Goal: Task Accomplishment & Management: Manage account settings

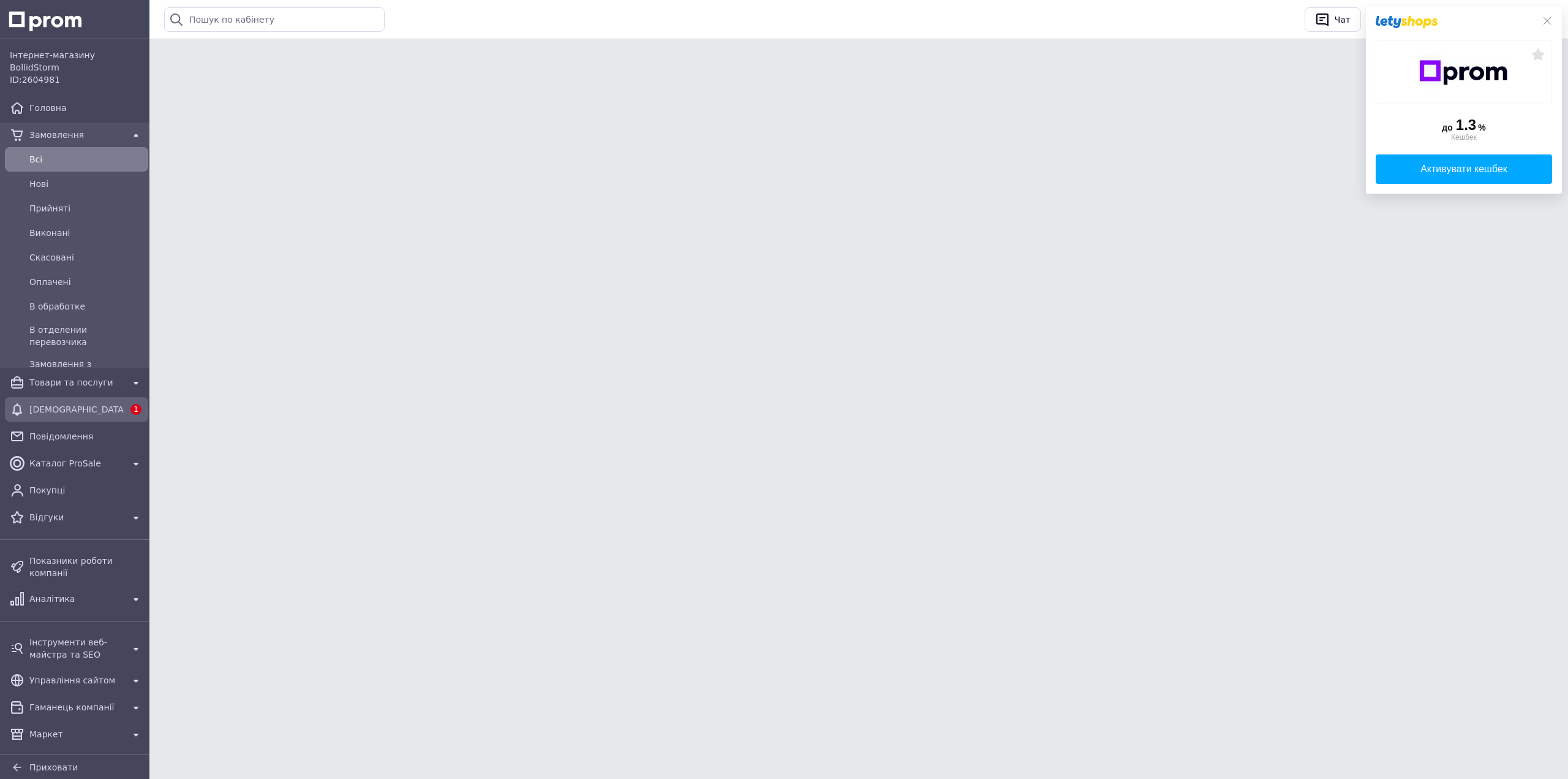
click at [36, 404] on span "[DEMOGRAPHIC_DATA]" at bounding box center [76, 409] width 94 height 12
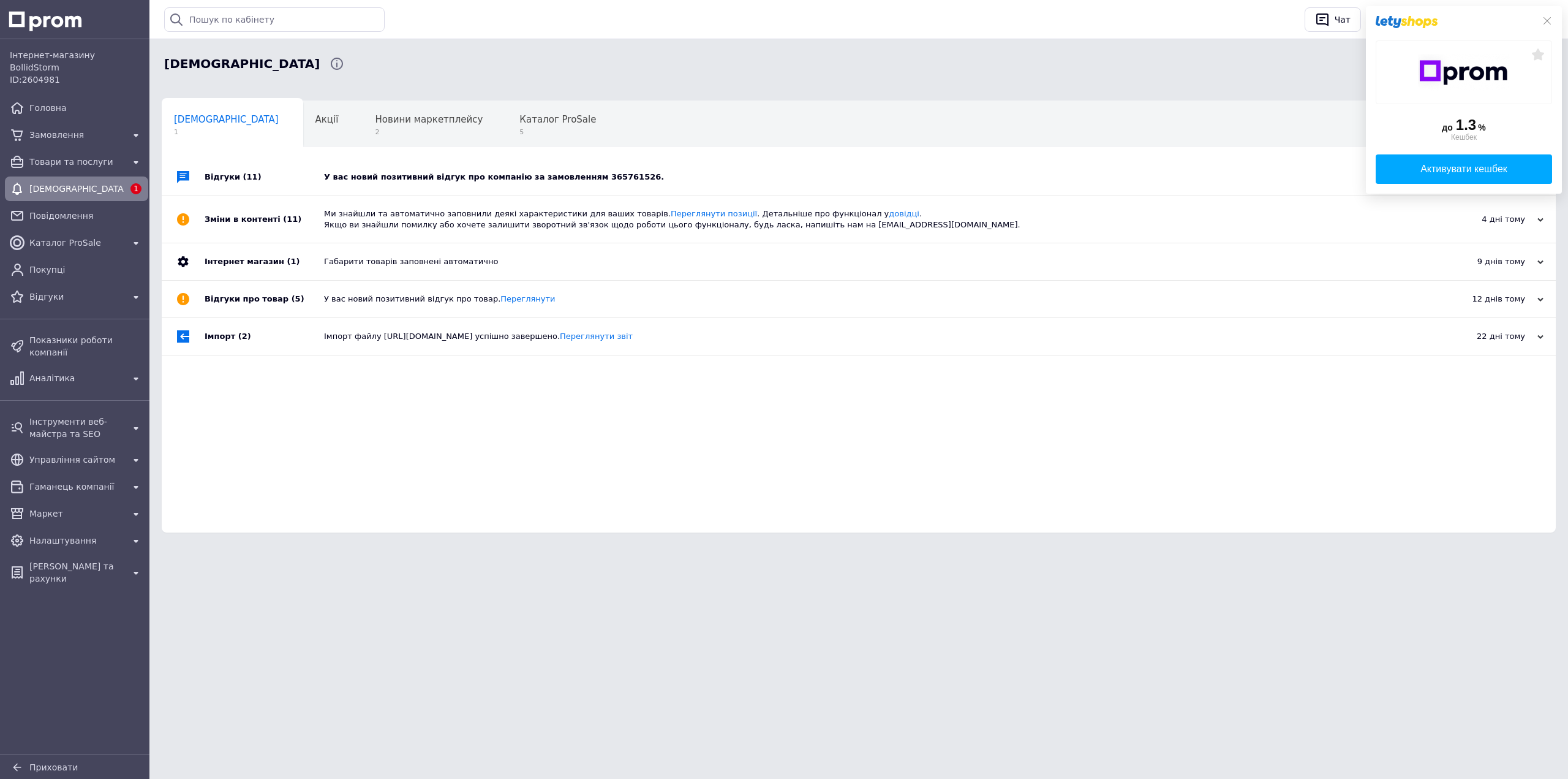
click at [281, 181] on div "Відгуки (11)" at bounding box center [263, 177] width 119 height 36
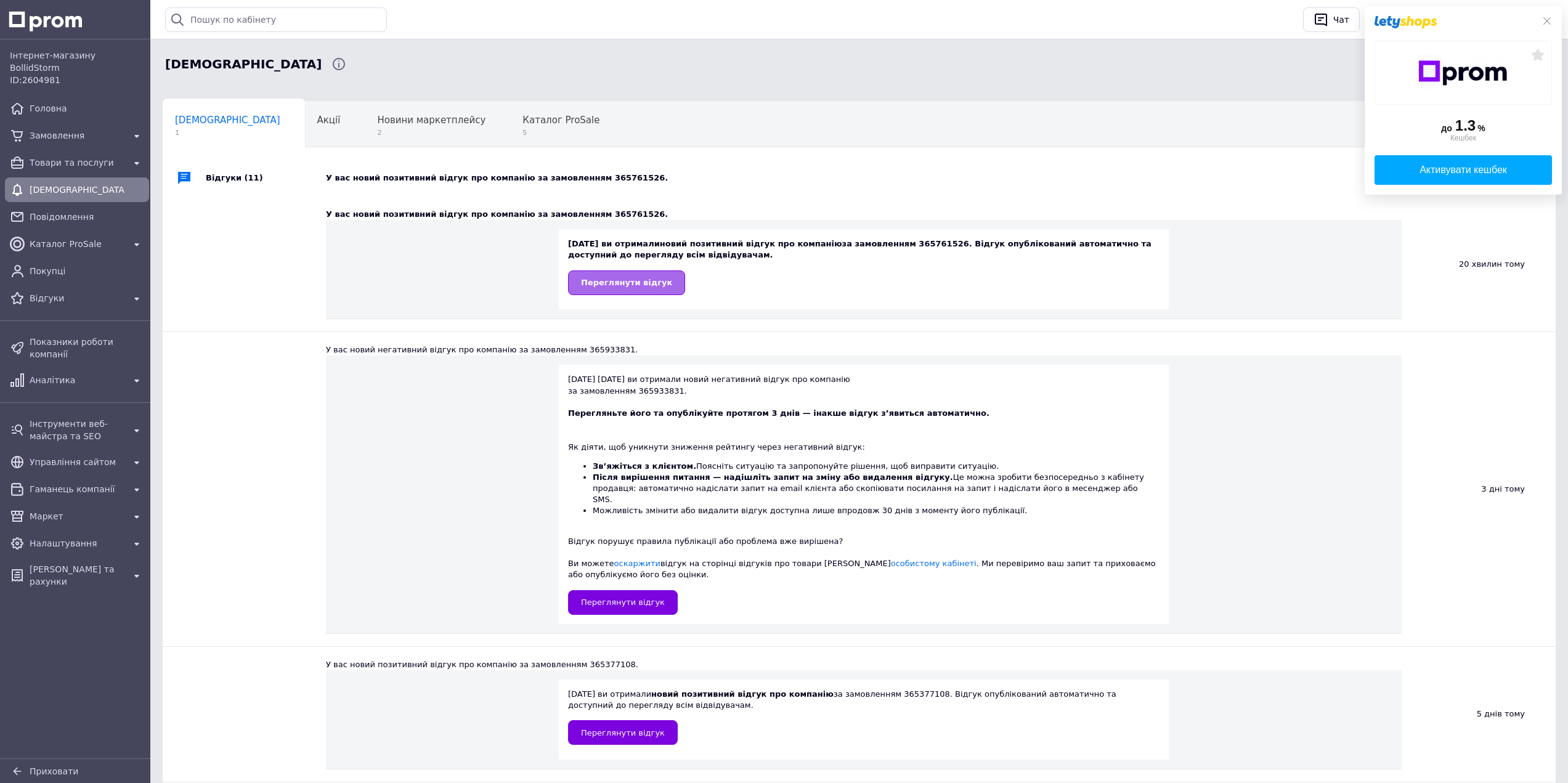
click at [604, 284] on span "Переглянути відгук" at bounding box center [627, 282] width 91 height 9
click at [68, 374] on span "Аналітика" at bounding box center [77, 379] width 95 height 12
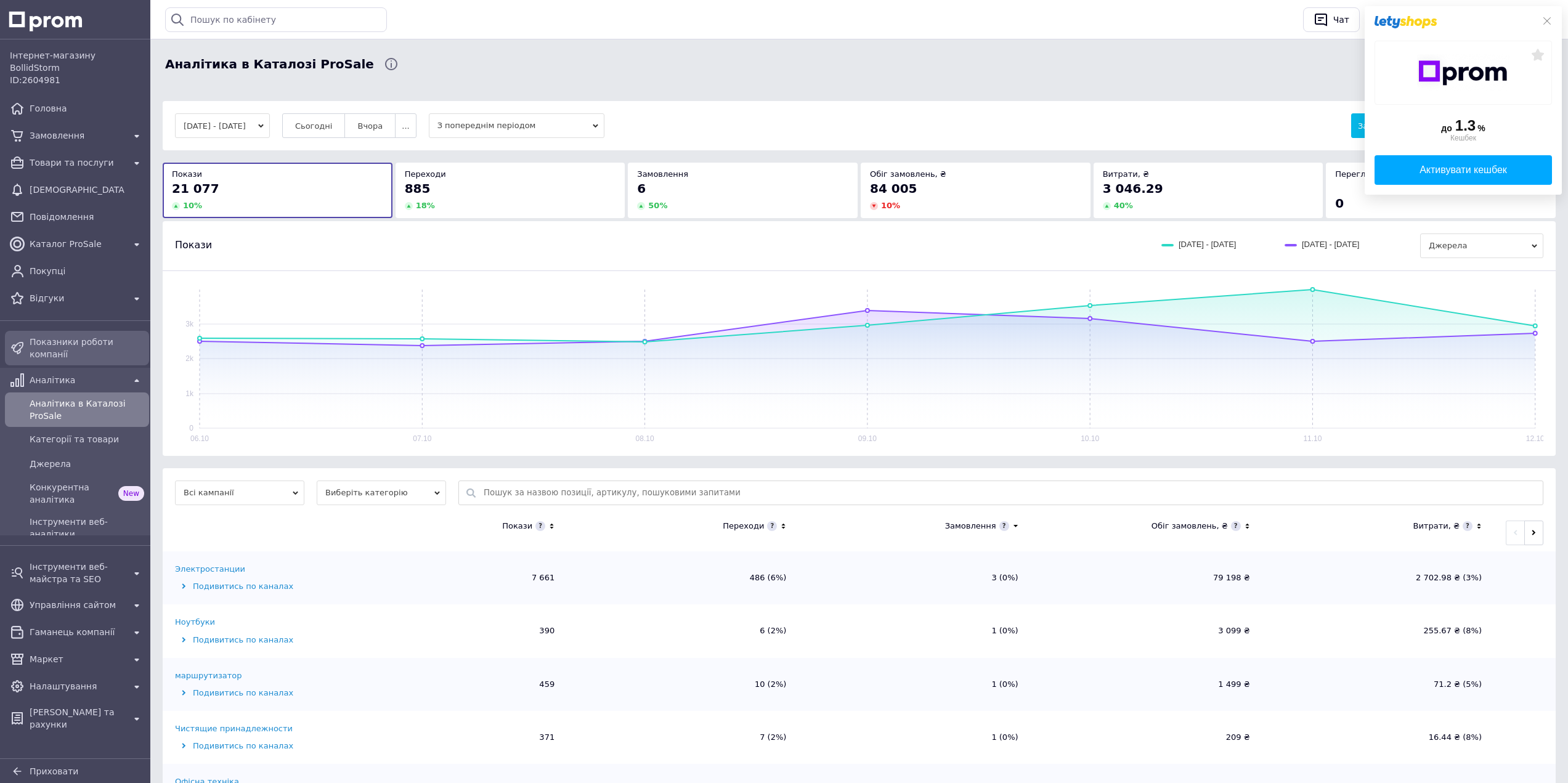
click at [68, 335] on span "Показники роботи компанії" at bounding box center [86, 347] width 114 height 25
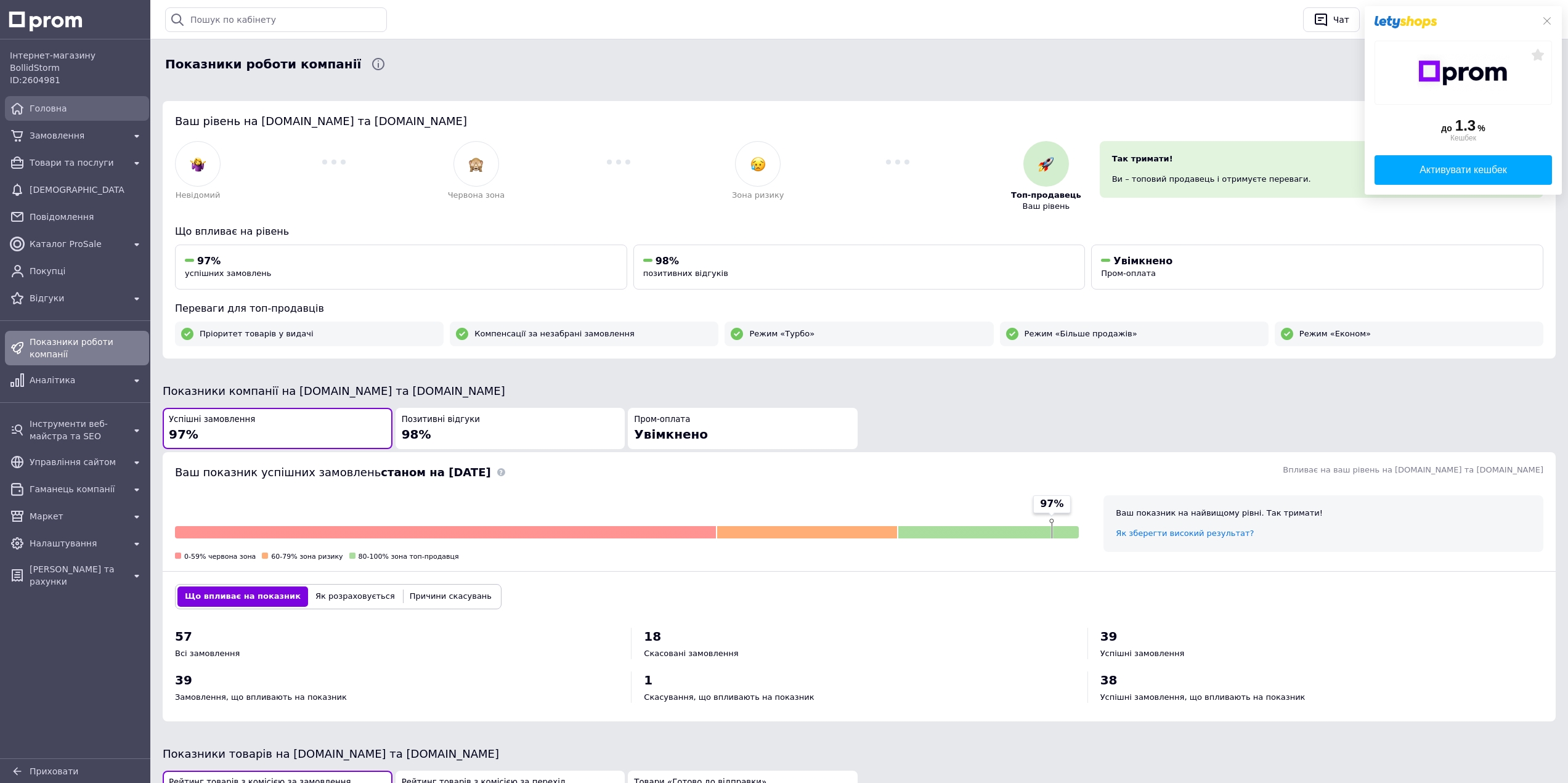
click at [43, 102] on span "Головна" at bounding box center [86, 108] width 114 height 12
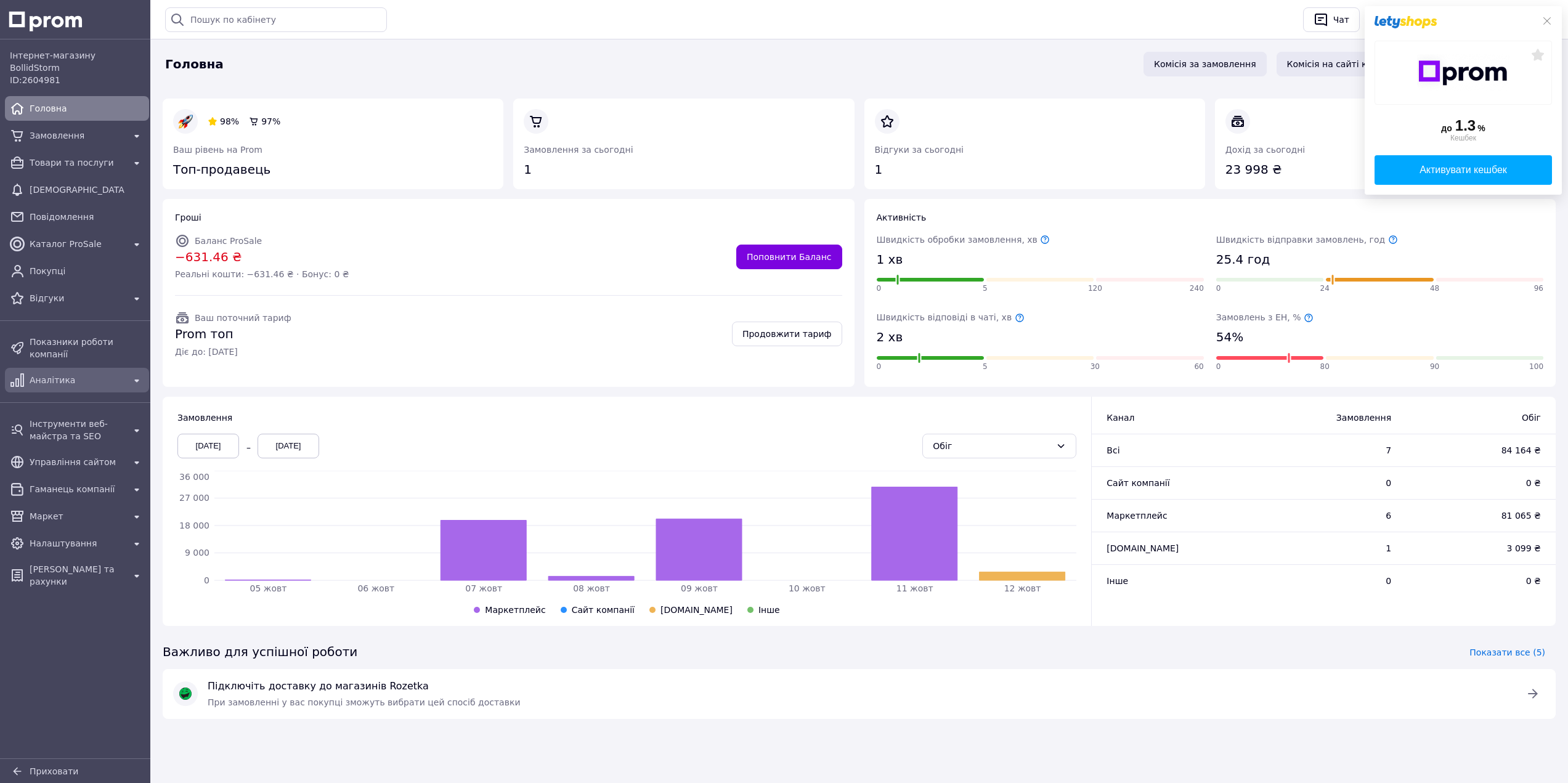
click at [77, 374] on span "Аналітика" at bounding box center [77, 379] width 95 height 12
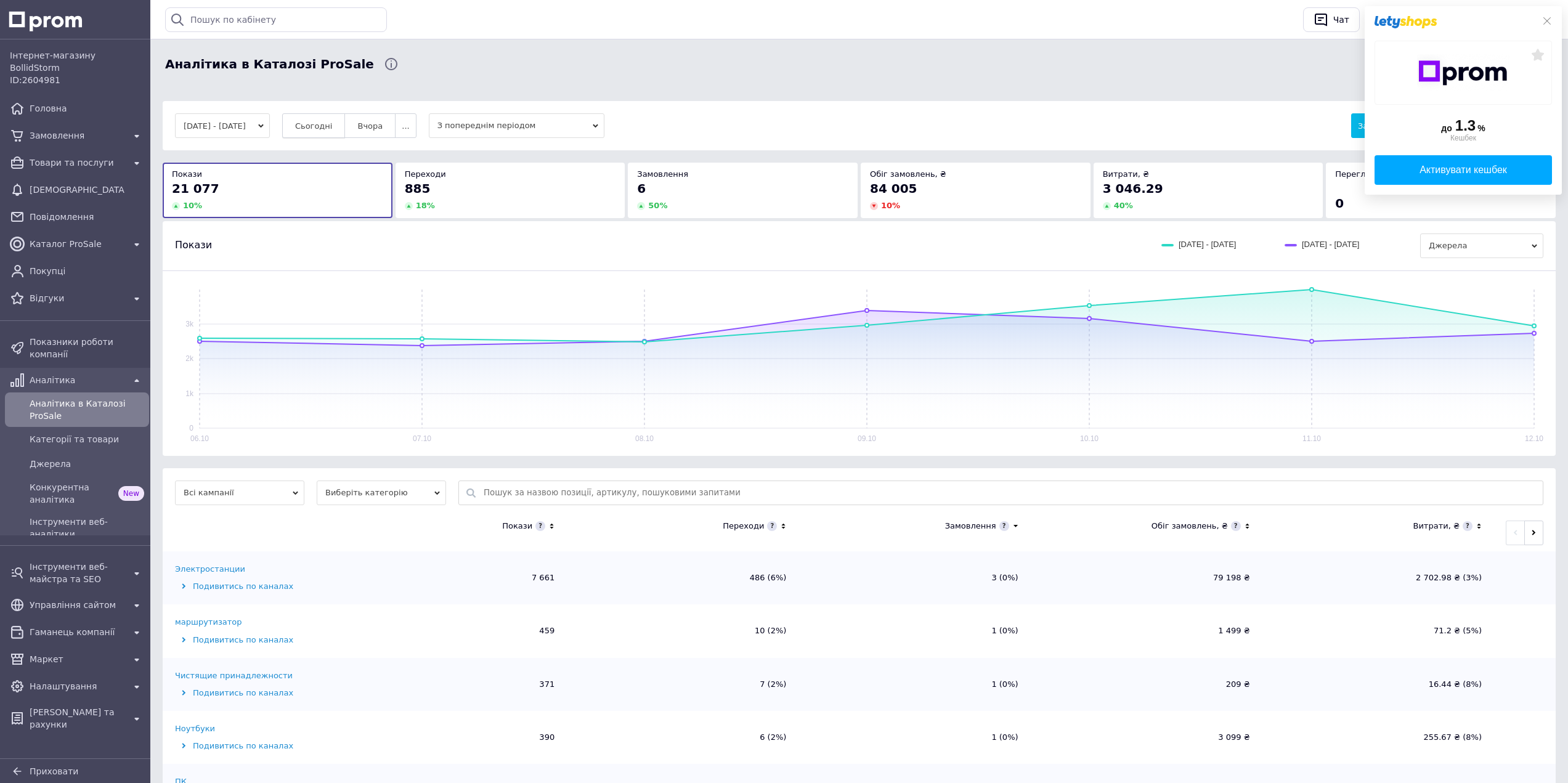
click at [333, 126] on span "Сьогодні" at bounding box center [313, 126] width 37 height 9
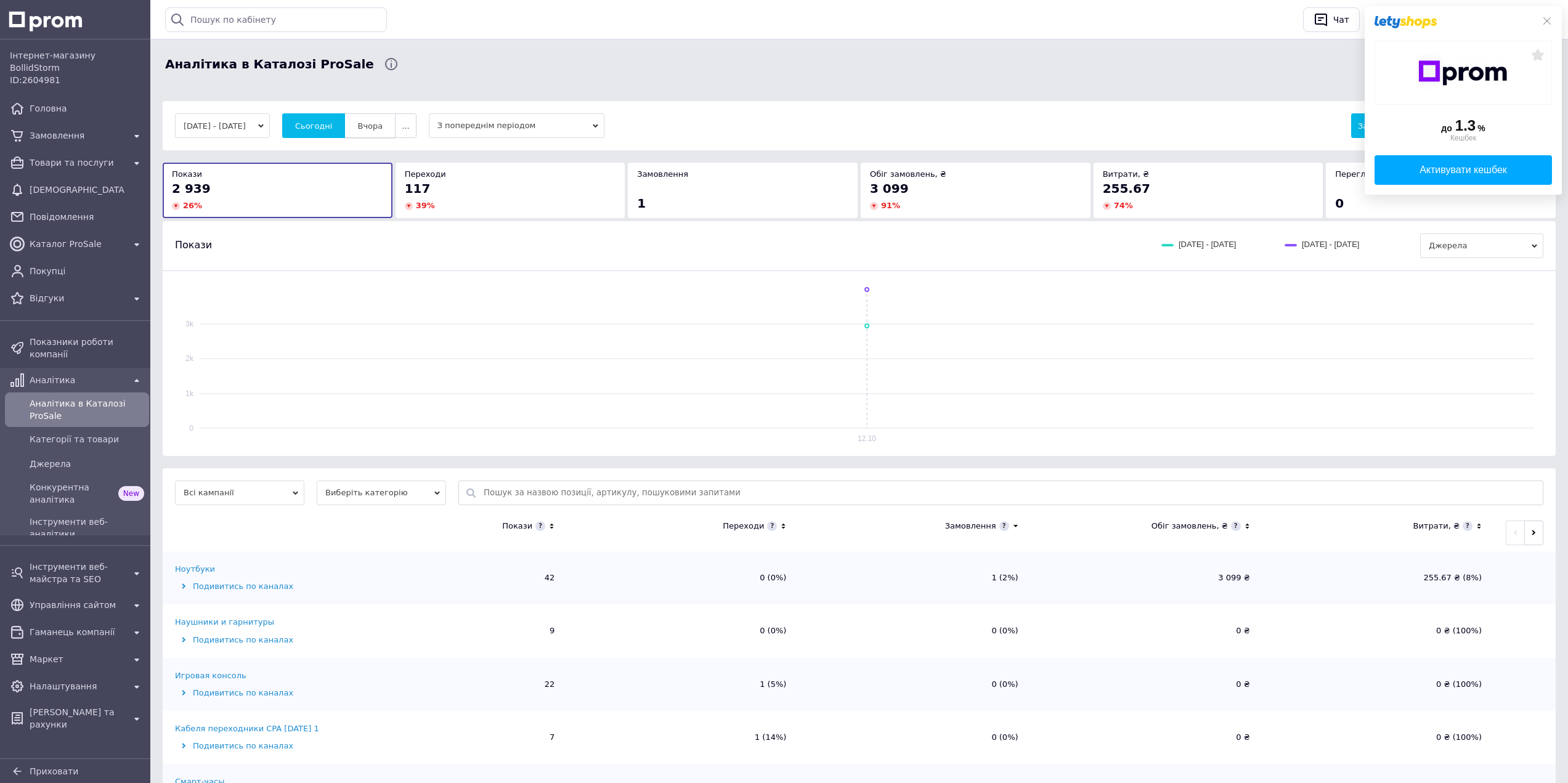
click at [377, 122] on span "Вчора" at bounding box center [370, 126] width 26 height 9
click at [782, 523] on icon at bounding box center [783, 525] width 8 height 10
click at [782, 522] on icon at bounding box center [783, 525] width 8 height 10
click at [1063, 47] on div "Аналітика в Каталозі ProSale Експорт" at bounding box center [859, 64] width 1403 height 49
